Goal: Use online tool/utility: Utilize a website feature to perform a specific function

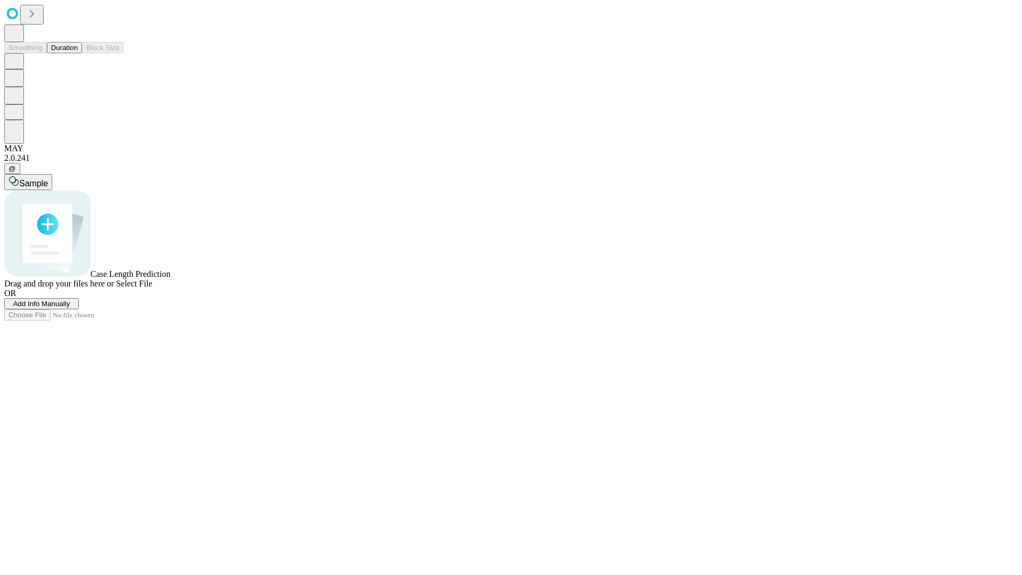
click at [70, 308] on span "Add Info Manually" at bounding box center [41, 304] width 57 height 8
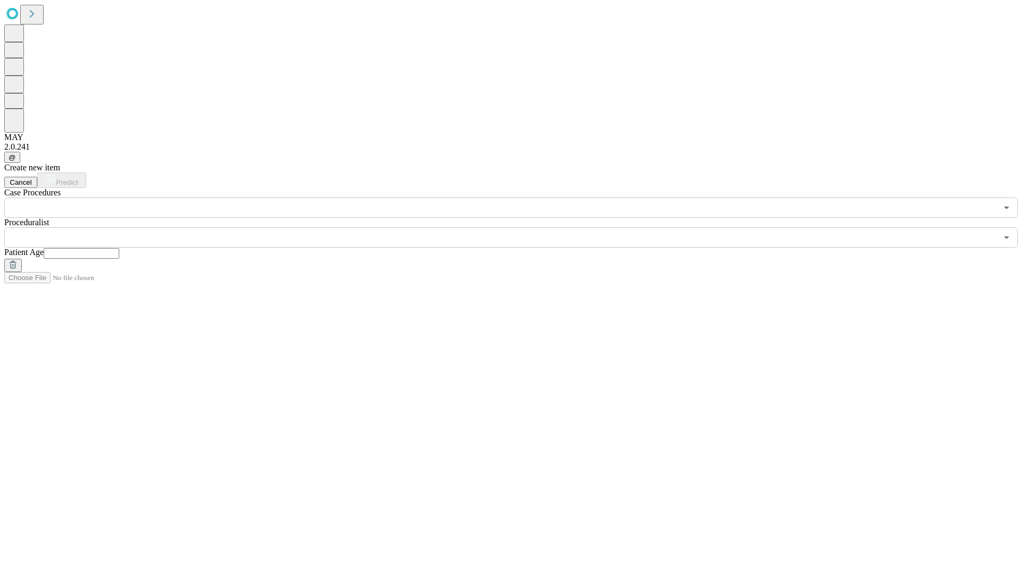
click at [119, 248] on input "text" at bounding box center [82, 253] width 76 height 11
type input "**"
click at [519, 227] on input "text" at bounding box center [500, 237] width 993 height 20
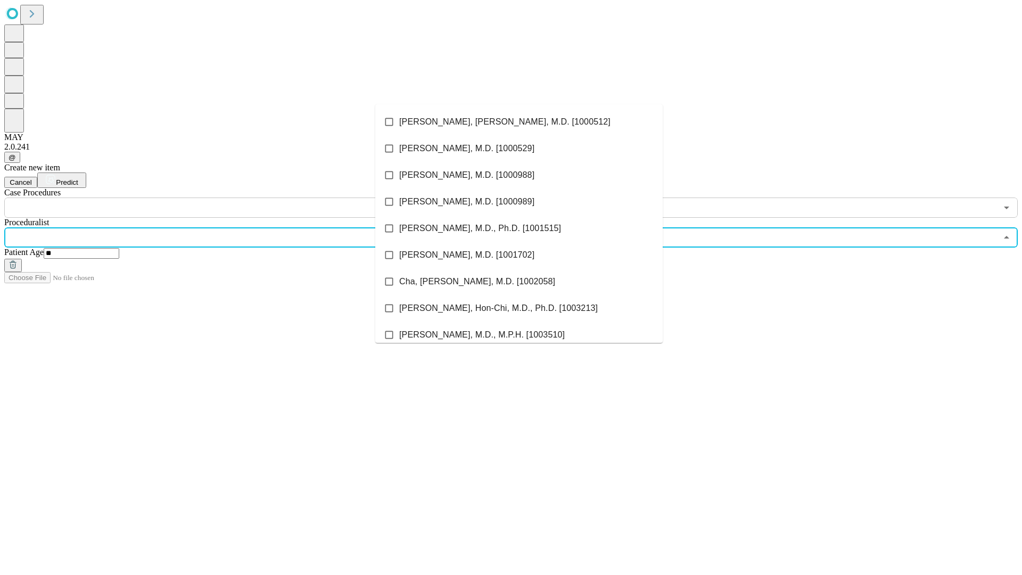
click at [519, 122] on li "[PERSON_NAME], [PERSON_NAME], M.D. [1000512]" at bounding box center [518, 122] width 287 height 27
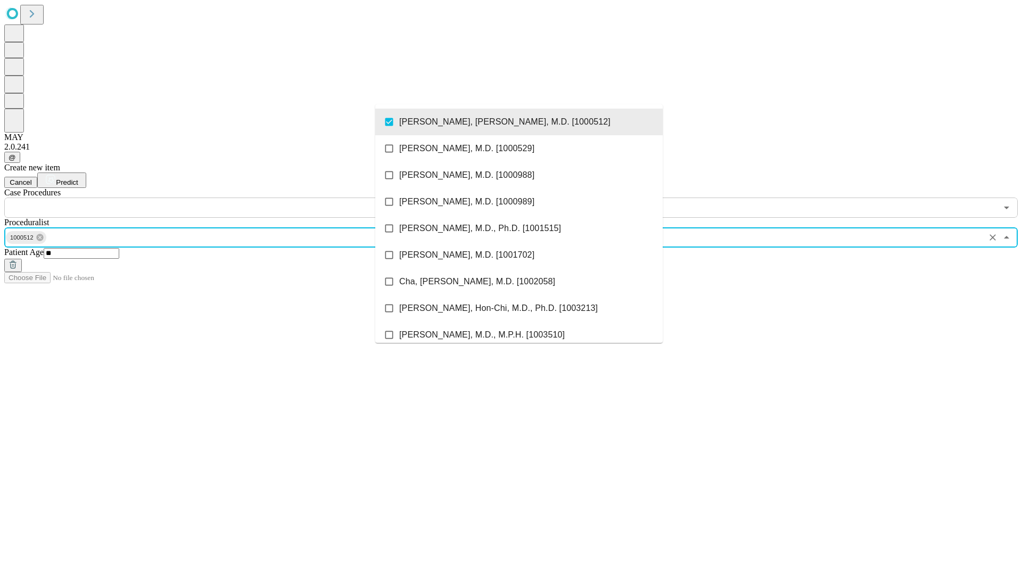
click at [224, 198] on input "text" at bounding box center [500, 208] width 993 height 20
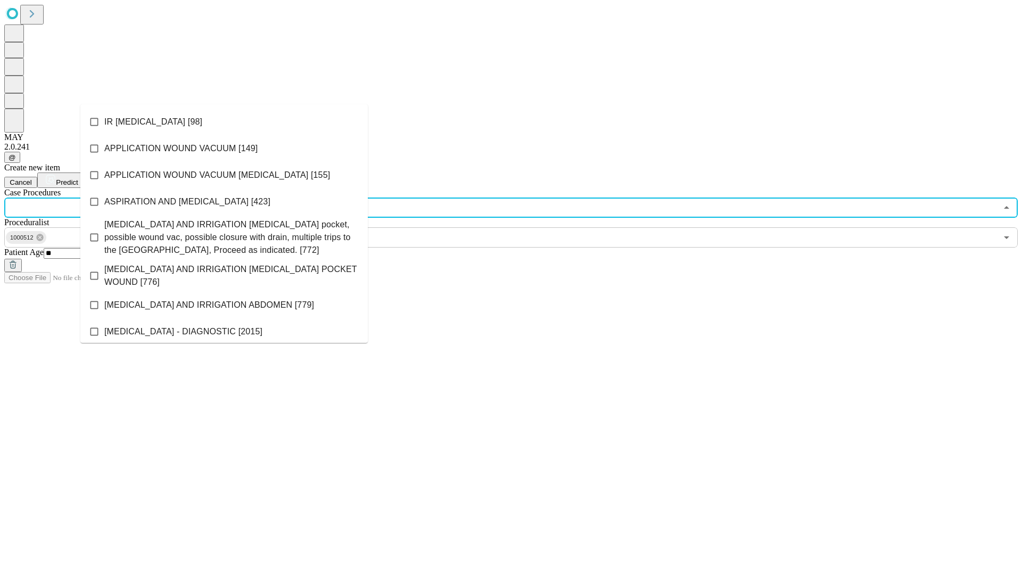
click at [224, 122] on li "IR [MEDICAL_DATA] [98]" at bounding box center [223, 122] width 287 height 27
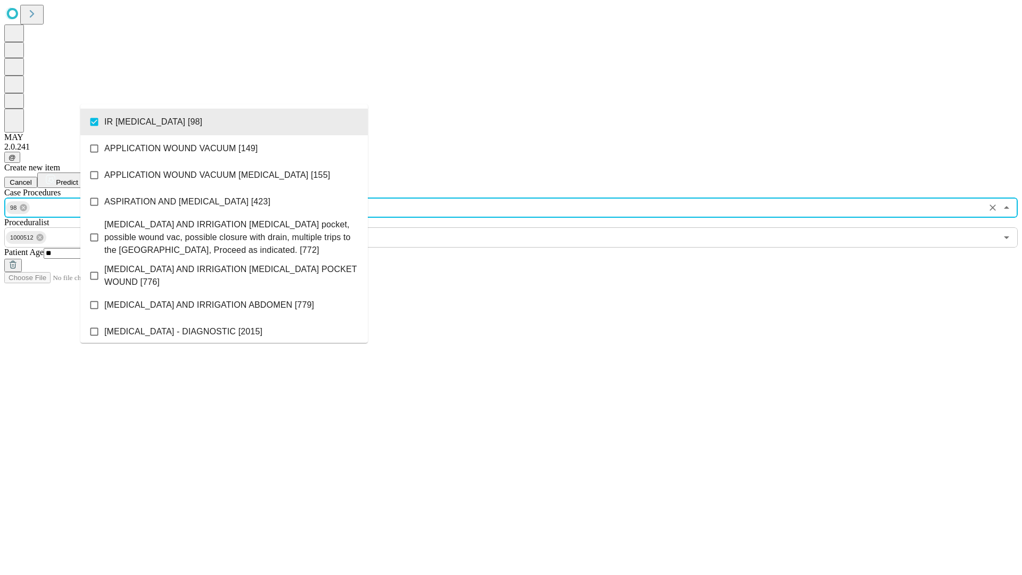
click at [78, 178] on span "Predict" at bounding box center [67, 182] width 22 height 8
